Goal: Task Accomplishment & Management: Use online tool/utility

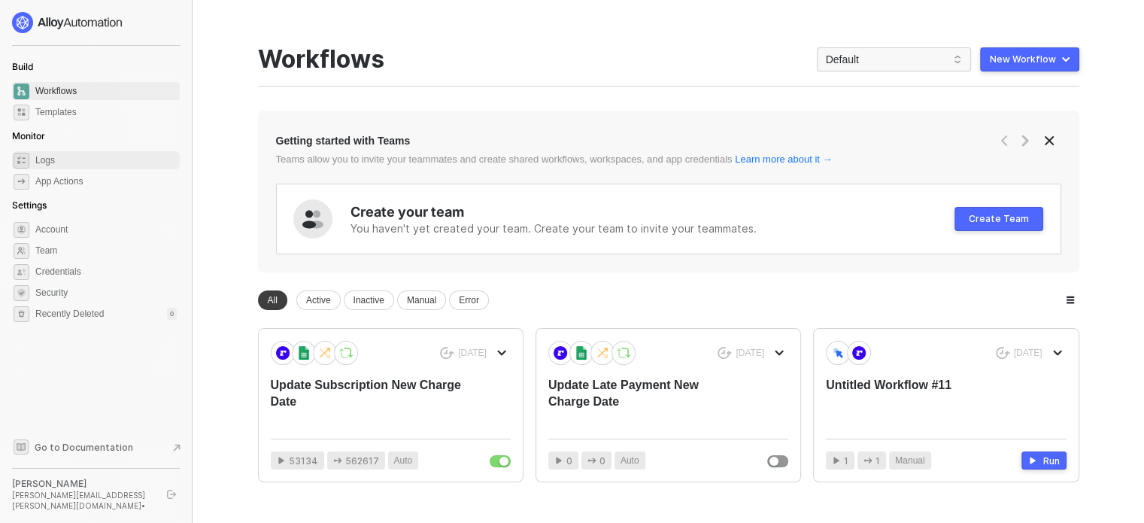
click at [60, 159] on span "Logs" at bounding box center [105, 160] width 141 height 18
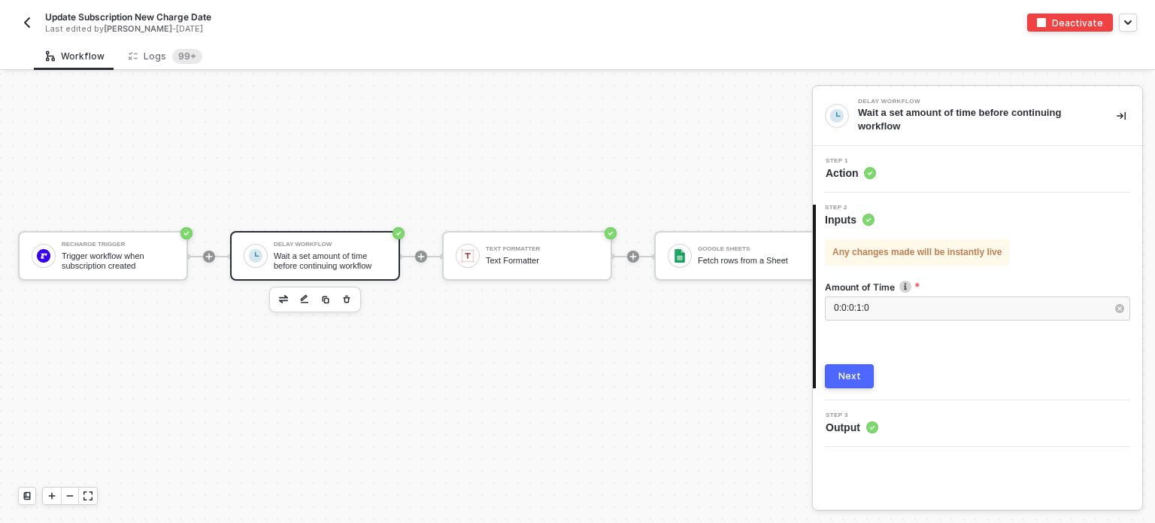
scroll to position [469, 0]
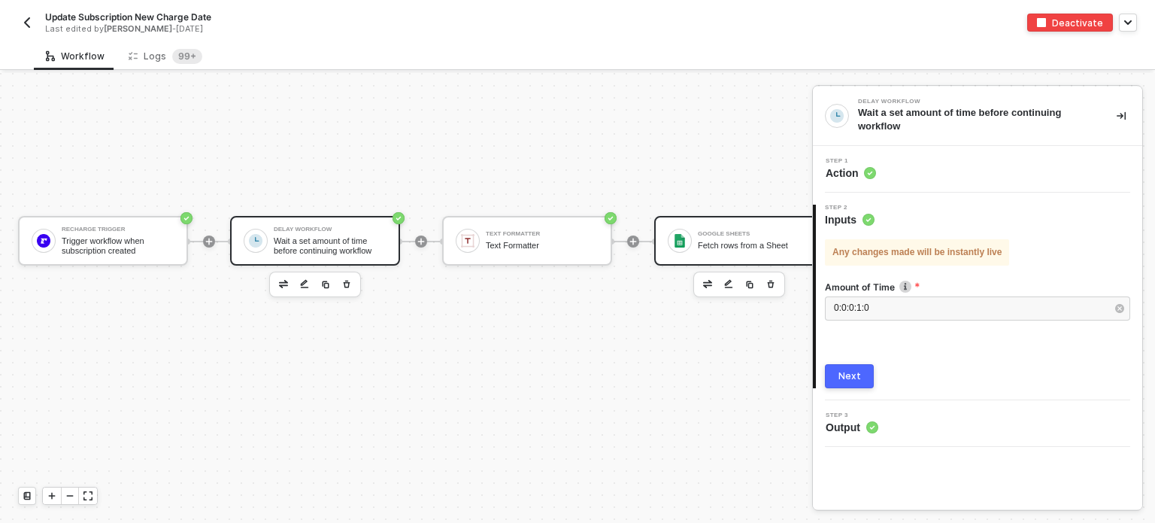
click at [723, 247] on div "Fetch rows from a Sheet" at bounding box center [754, 246] width 113 height 10
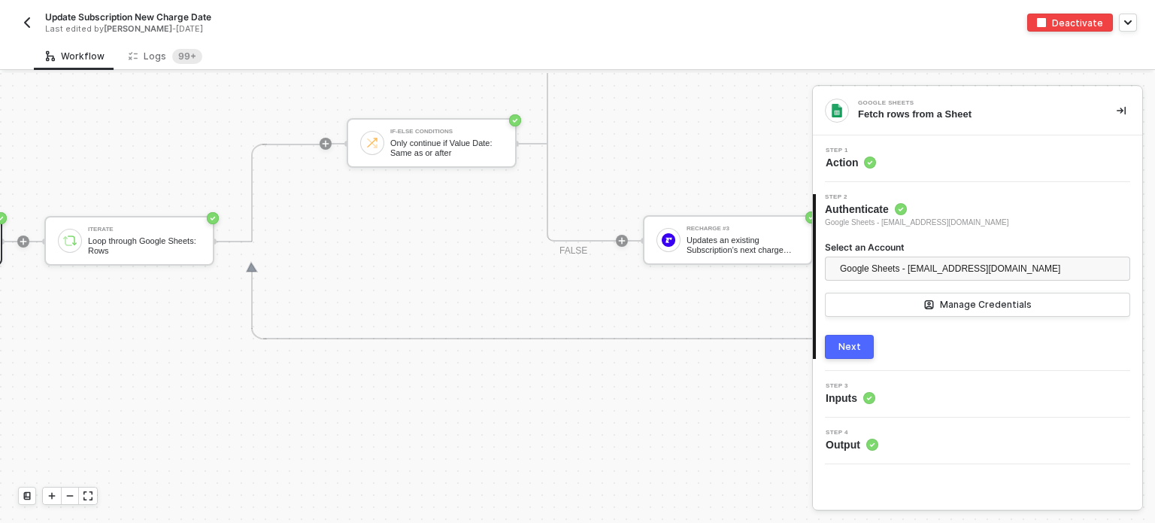
scroll to position [469, 763]
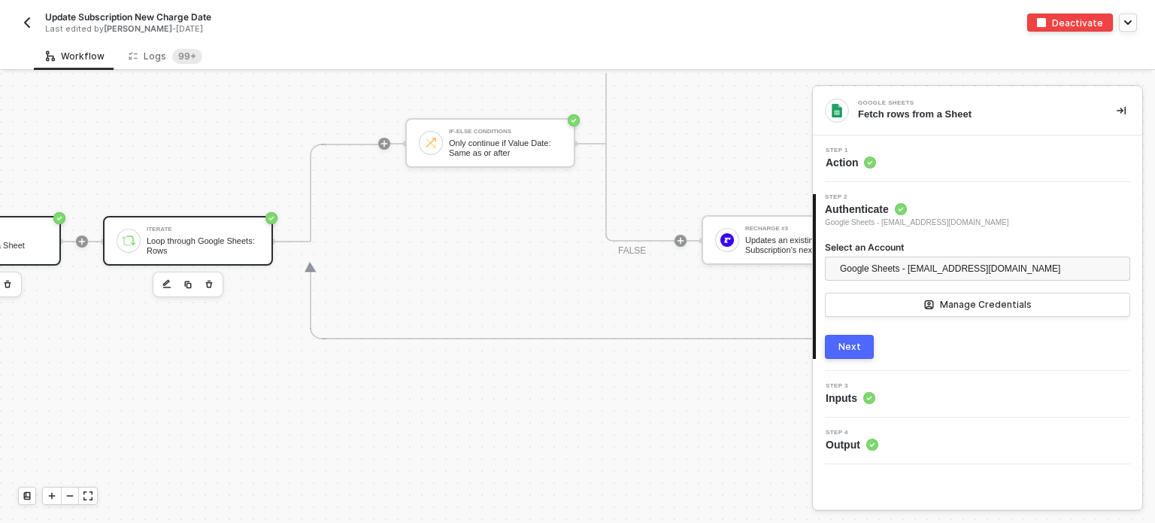
click at [196, 228] on div "Iterate" at bounding box center [203, 229] width 113 height 6
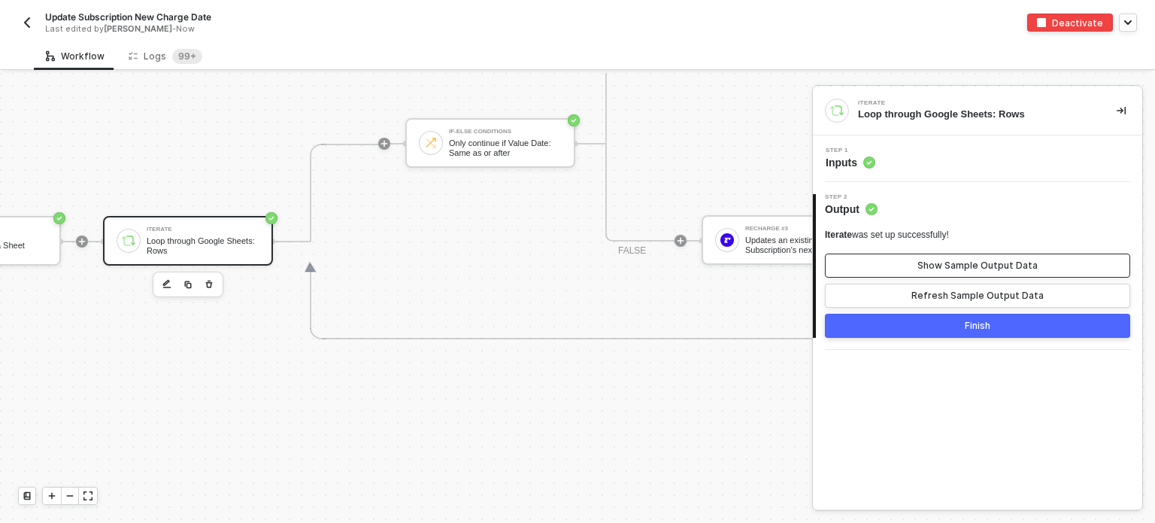
click at [892, 265] on button "Show Sample Output Data" at bounding box center [977, 265] width 305 height 24
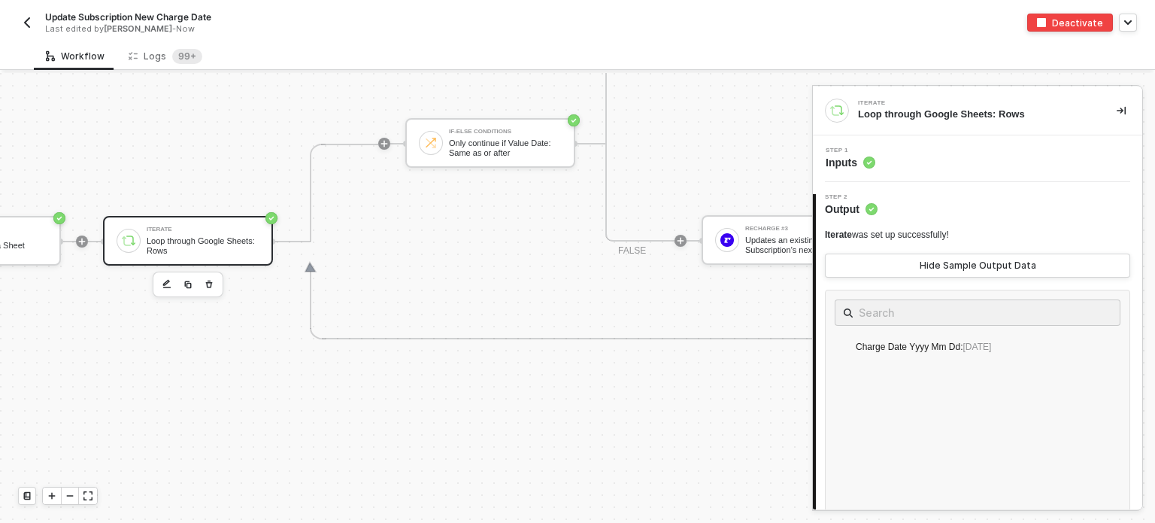
click at [203, 247] on div "Loop through Google Sheets: Rows" at bounding box center [203, 245] width 113 height 19
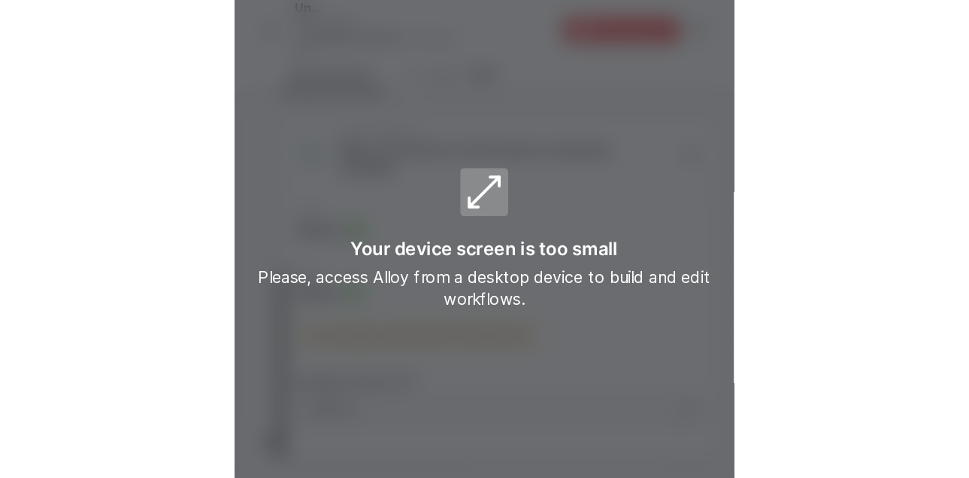
scroll to position [278, 0]
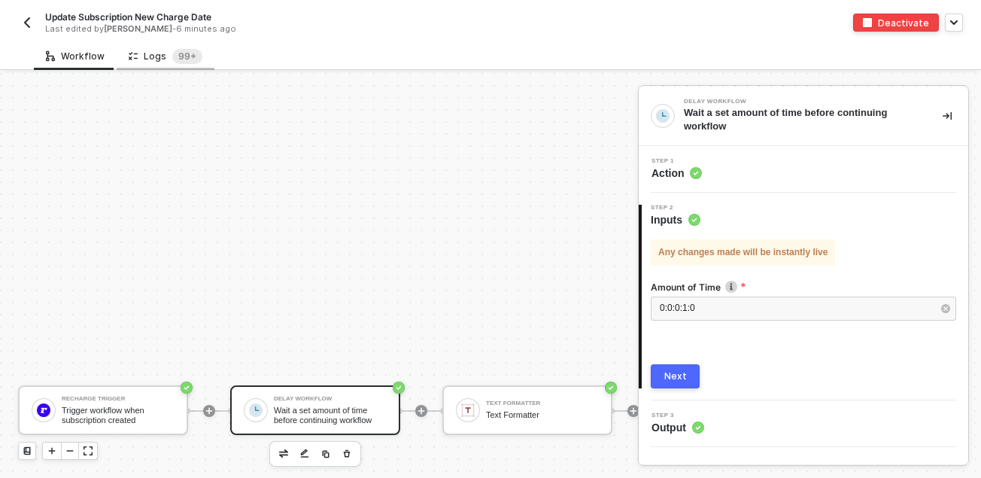
click at [141, 56] on div "Logs 99+" at bounding box center [166, 56] width 74 height 15
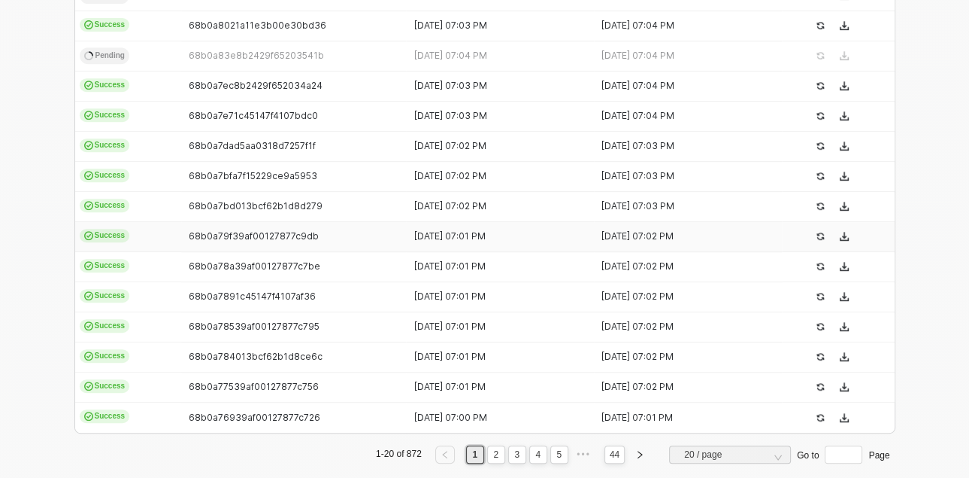
scroll to position [586, 0]
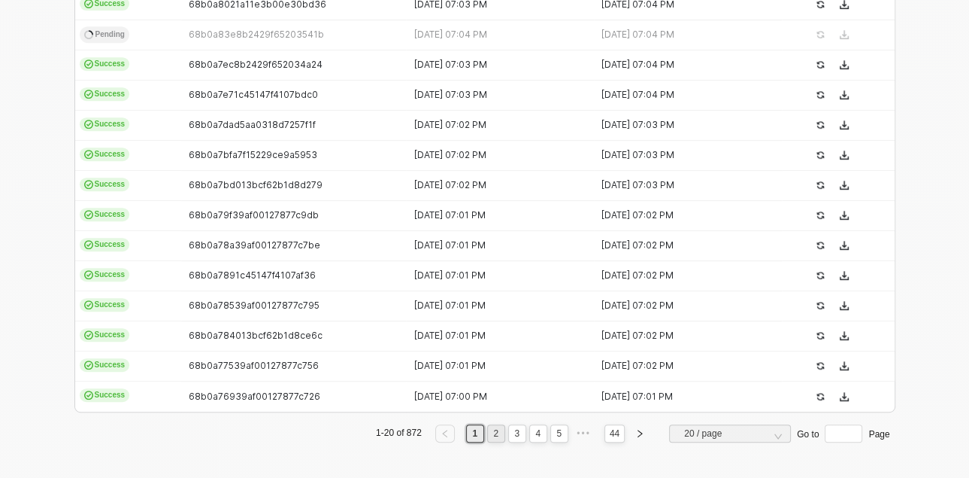
click at [375, 359] on link "2" at bounding box center [496, 433] width 14 height 17
click at [375, 359] on link "3" at bounding box center [517, 433] width 14 height 17
click at [375, 359] on link "5" at bounding box center [559, 433] width 14 height 17
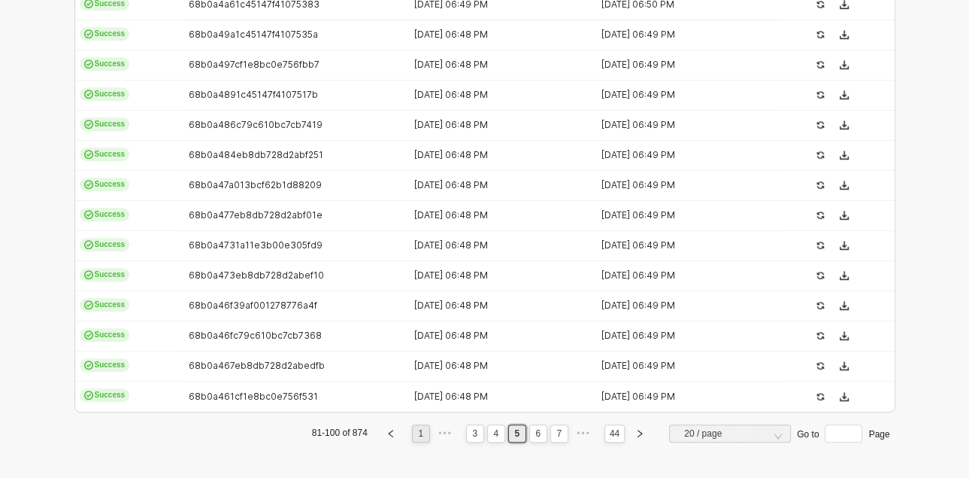
click at [375, 359] on link "1" at bounding box center [421, 433] width 14 height 17
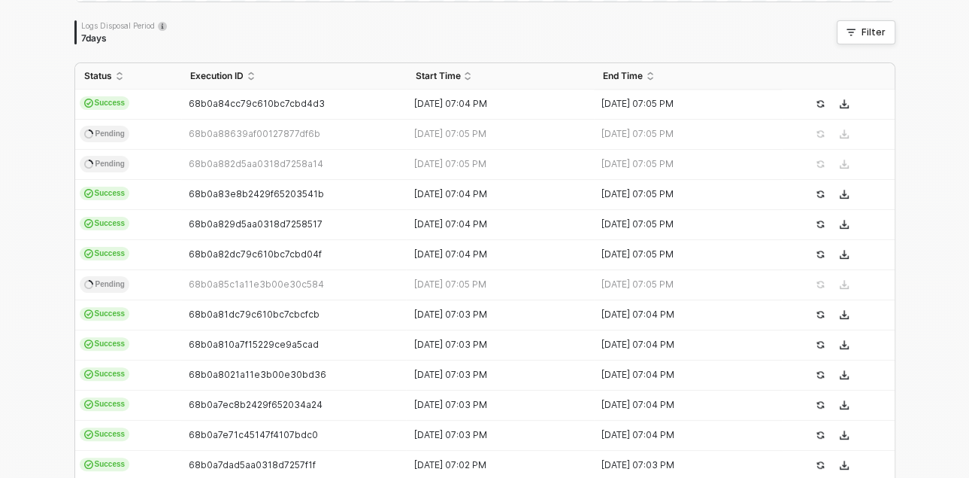
scroll to position [0, 0]
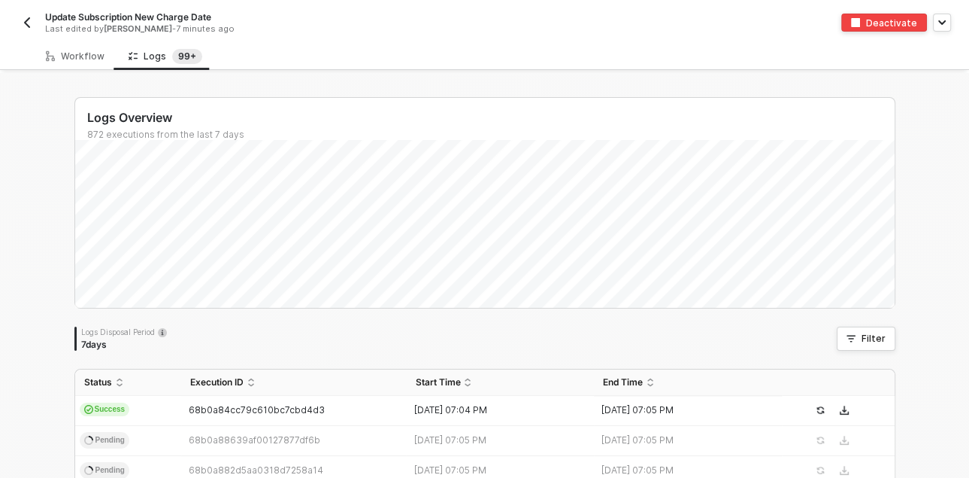
click at [19, 26] on button "button" at bounding box center [27, 23] width 18 height 18
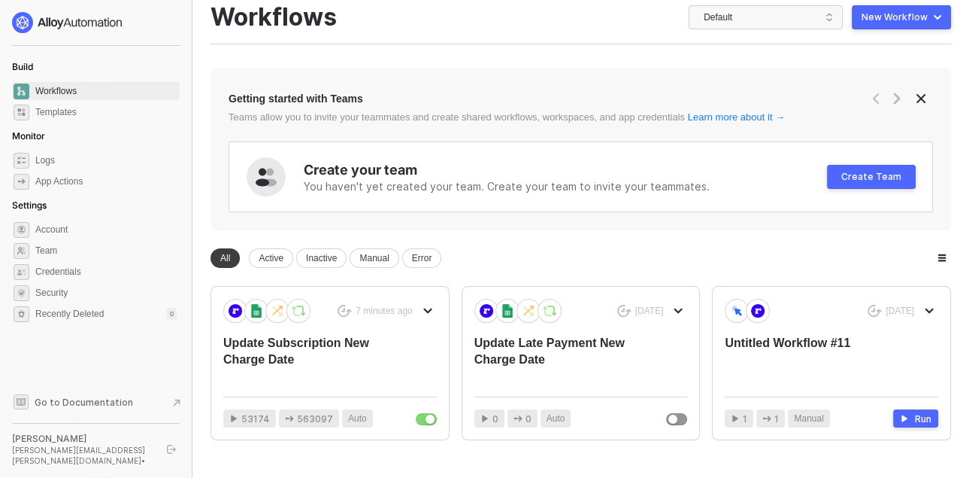
scroll to position [84, 0]
